Goal: Transaction & Acquisition: Purchase product/service

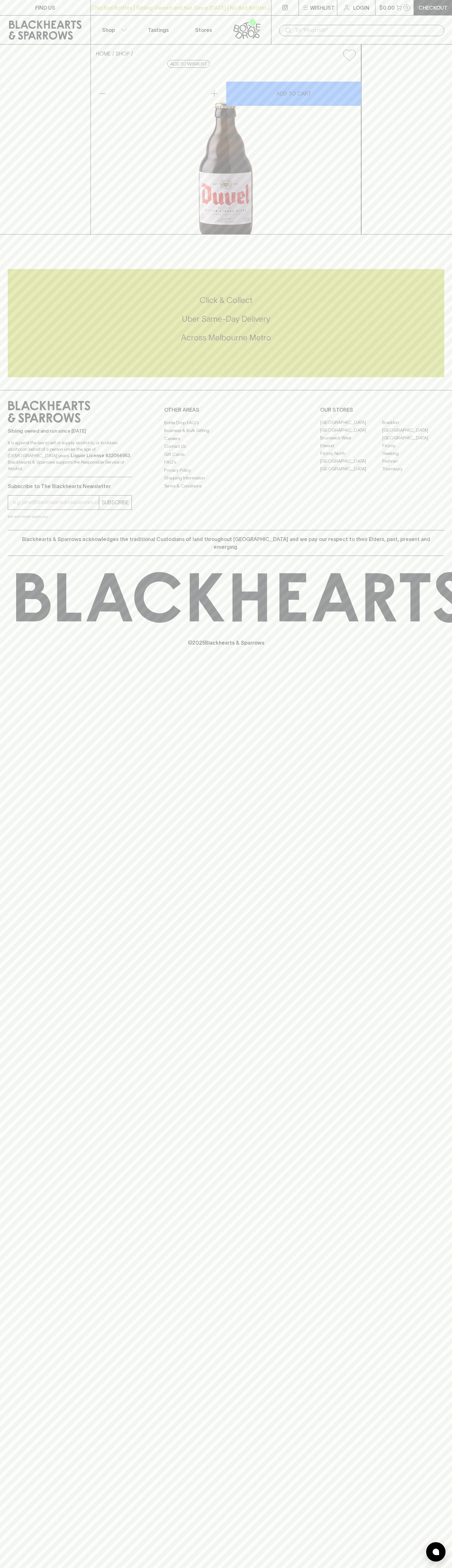
click at [141, 1] on div "| No Bad Bottles | Sibling Owned and Run Since [DATE] | No Bad Bottles | Siblin…" at bounding box center [180, 7] width 181 height 15
click at [425, 222] on div "HOME SHOP Duvel Belgian Beer $11.00 Add to wishlist 10% discount when purchasin…" at bounding box center [226, 139] width 452 height 190
click at [374, 1567] on html "FIND US | No Bad Bottles | Sibling Owned and Run Since [DATE] | No Bad Bottles …" at bounding box center [226, 784] width 452 height 1568
click at [19, 1071] on div "FIND US | No Bad Bottles | Sibling Owned and Run Since [DATE] | No Bad Bottles …" at bounding box center [226, 784] width 452 height 1568
